Goal: Task Accomplishment & Management: Use online tool/utility

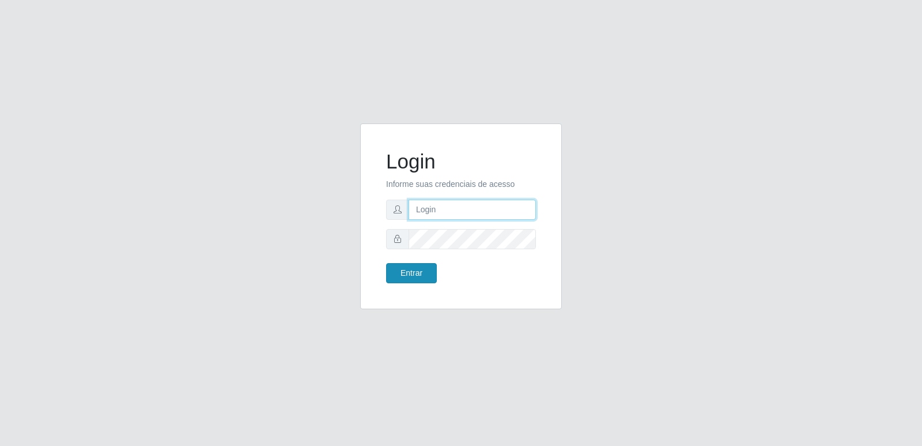
type input "[PERSON_NAME][EMAIL_ADDRESS][DOMAIN_NAME]"
click at [406, 268] on button "Entrar" at bounding box center [411, 273] width 51 height 20
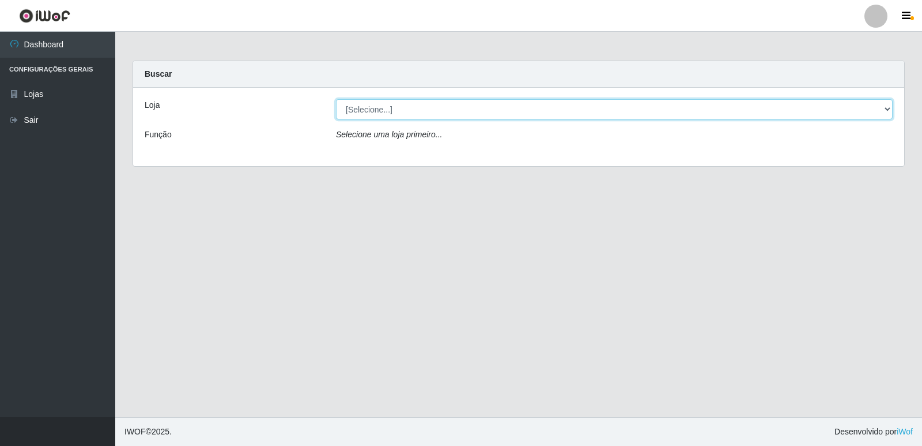
click at [390, 108] on select "[Selecione...] Hiper Queiroz - [GEOGRAPHIC_DATA] [GEOGRAPHIC_DATA] [GEOGRAPHIC_…" at bounding box center [614, 109] width 557 height 20
select select "516"
click at [336, 99] on select "[Selecione...] Hiper Queiroz - [GEOGRAPHIC_DATA] [GEOGRAPHIC_DATA] [GEOGRAPHIC_…" at bounding box center [614, 109] width 557 height 20
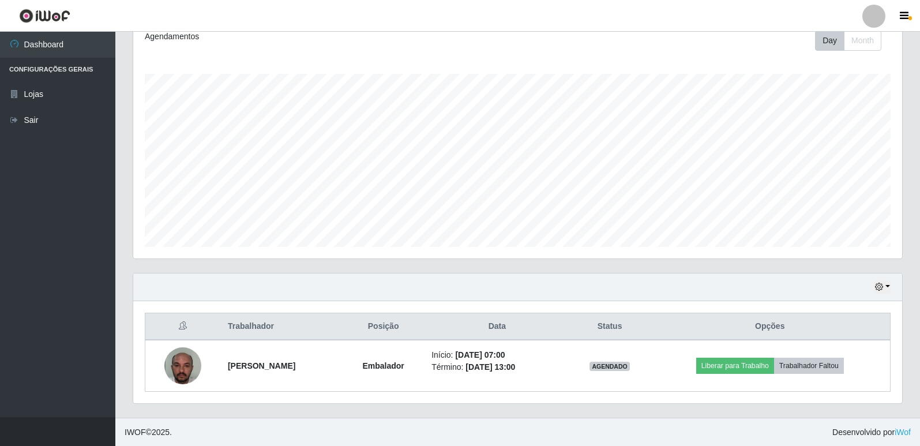
scroll to position [166, 0]
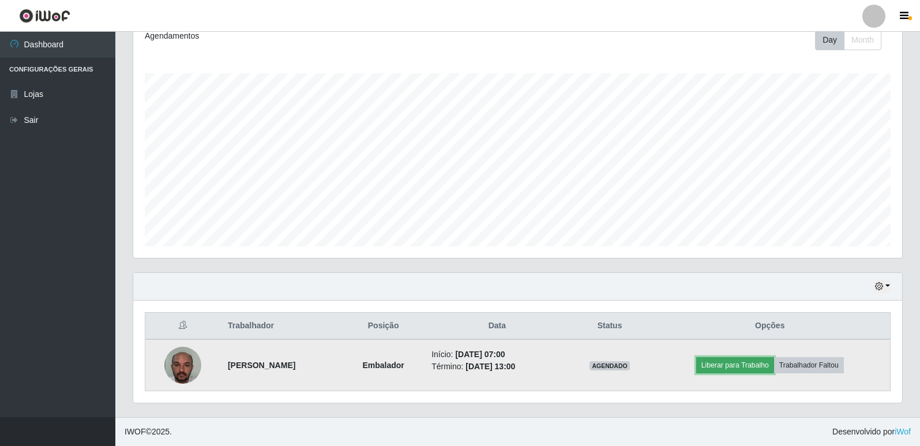
click at [739, 365] on button "Liberar para Trabalho" at bounding box center [735, 365] width 78 height 16
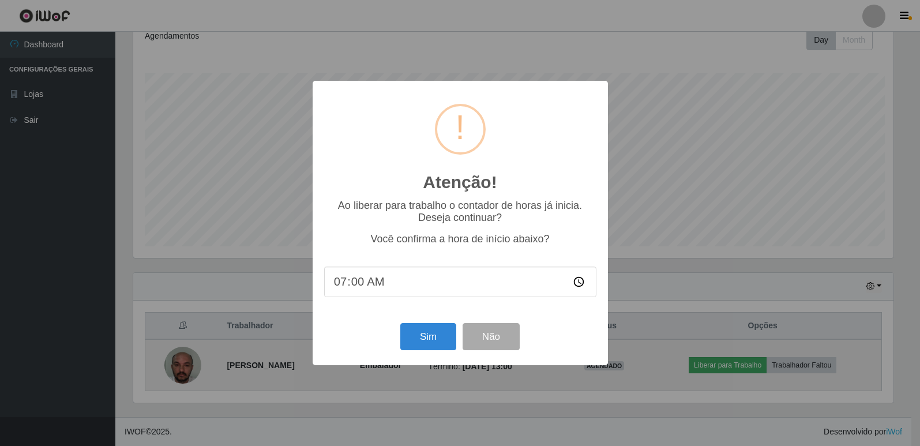
scroll to position [239, 763]
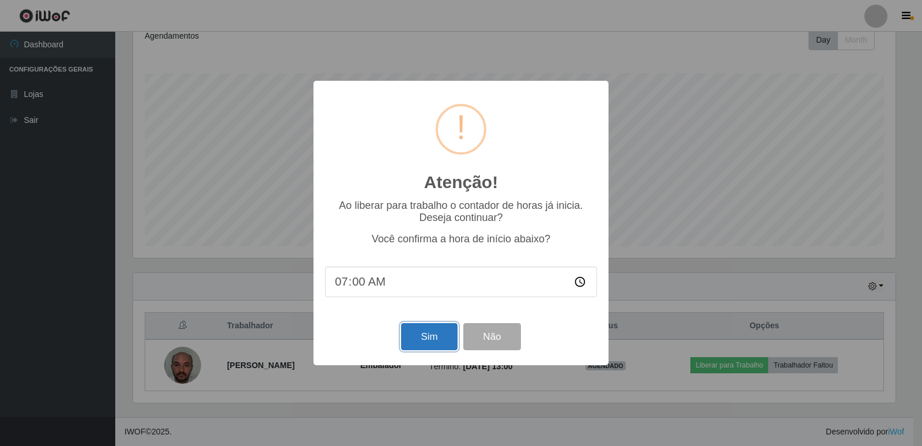
click at [432, 337] on button "Sim" at bounding box center [429, 336] width 56 height 27
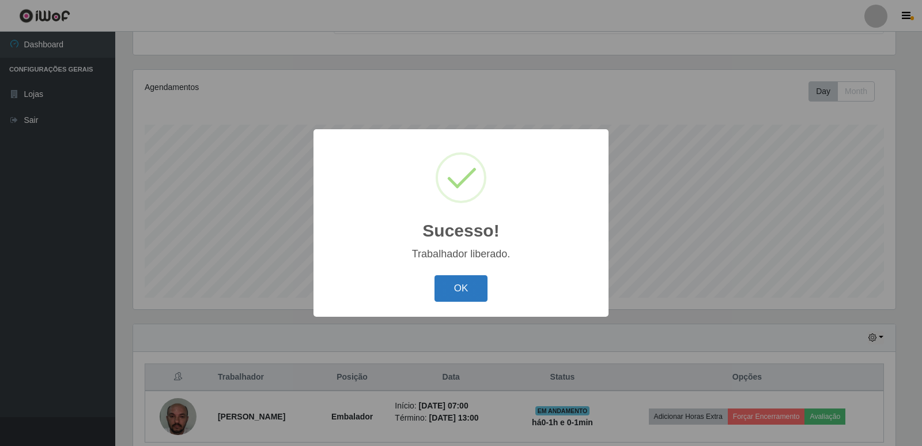
click at [455, 281] on button "OK" at bounding box center [462, 288] width 54 height 27
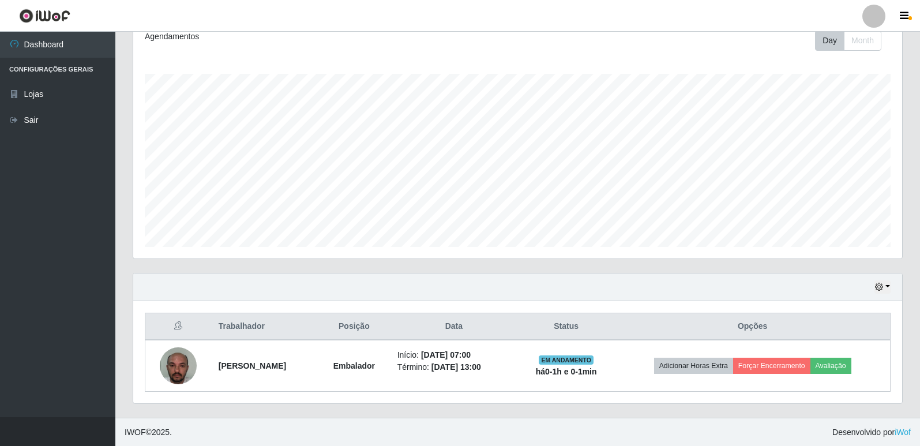
scroll to position [166, 0]
click at [877, 281] on button "button" at bounding box center [882, 286] width 16 height 13
click at [823, 221] on button "3 dias" at bounding box center [843, 219] width 91 height 24
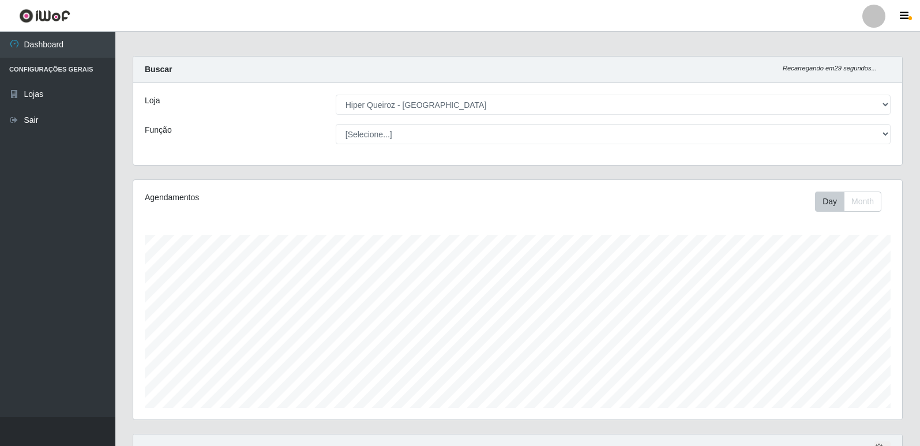
scroll to position [0, 0]
